Goal: Transaction & Acquisition: Book appointment/travel/reservation

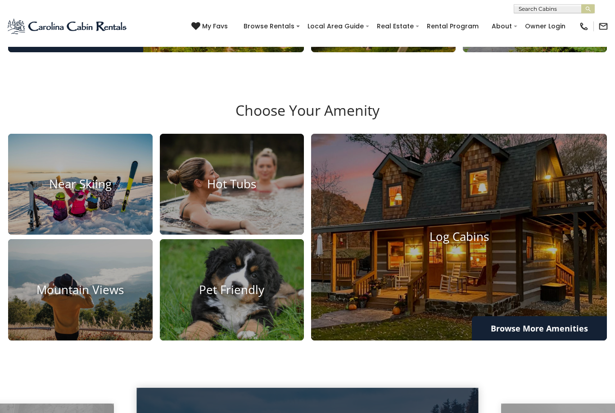
scroll to position [517, 0]
click at [118, 235] on img at bounding box center [80, 184] width 145 height 101
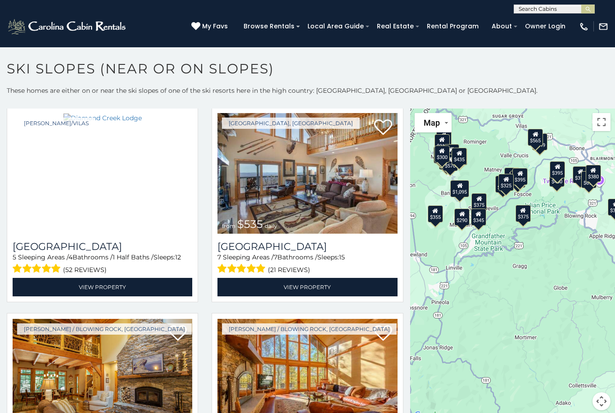
scroll to position [24, 0]
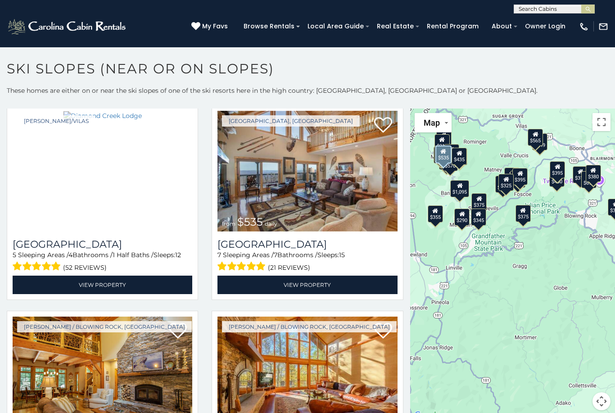
click at [340, 219] on img at bounding box center [308, 171] width 180 height 121
click at [337, 212] on img at bounding box center [308, 171] width 180 height 121
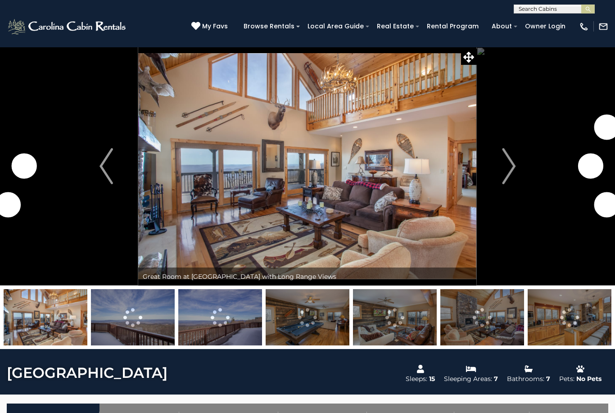
click at [521, 160] on button "Next" at bounding box center [509, 166] width 64 height 239
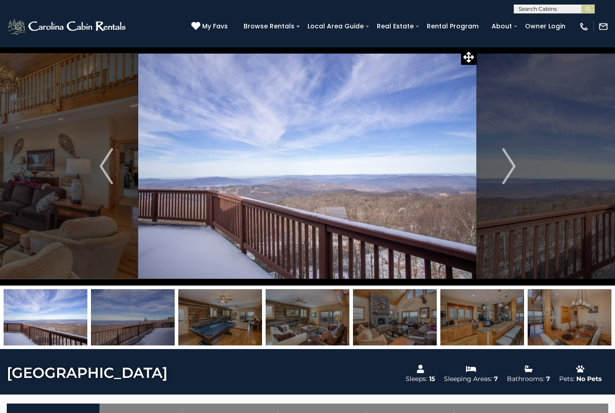
click at [313, 321] on img at bounding box center [308, 317] width 84 height 56
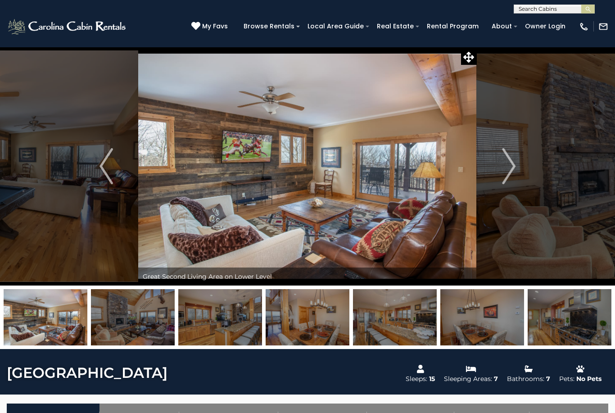
click at [512, 164] on img "Next" at bounding box center [509, 166] width 14 height 36
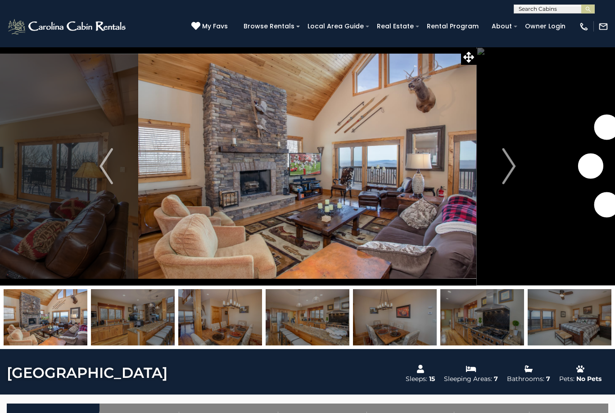
click at [520, 167] on button "Next" at bounding box center [509, 166] width 64 height 239
